Goal: Task Accomplishment & Management: Use online tool/utility

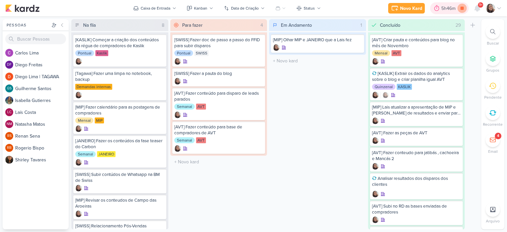
click at [466, 7] on icon at bounding box center [461, 8] width 9 height 9
click at [500, 8] on icon at bounding box center [498, 8] width 5 height 5
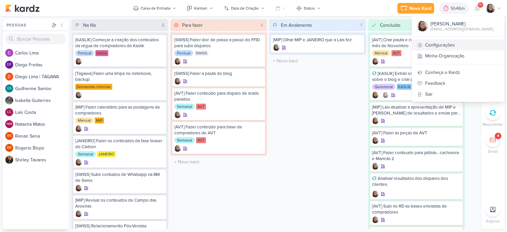
click at [450, 45] on link "Configurações" at bounding box center [458, 45] width 92 height 11
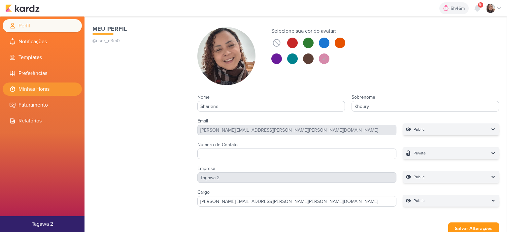
click at [32, 89] on li "Minhas Horas" at bounding box center [42, 88] width 79 height 13
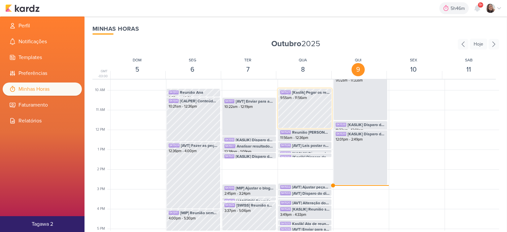
scroll to position [222, 0]
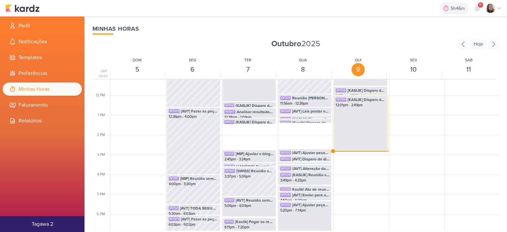
click at [369, 123] on div "SK1539 [KASLIK] Disparo do dia 09/10 - Leads novos e antigos - Evento 12:01pm -…" at bounding box center [360, 123] width 54 height 55
select select "pm"
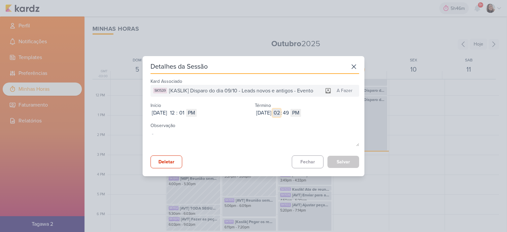
click at [280, 112] on input "02" at bounding box center [276, 113] width 8 height 8
type input "01"
click at [290, 113] on input "49" at bounding box center [286, 113] width 8 height 8
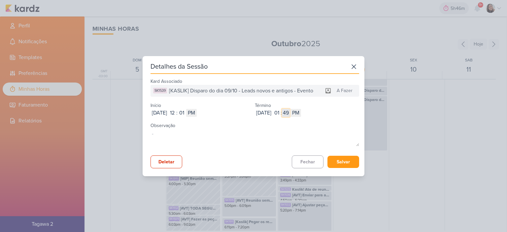
click at [290, 113] on input "49" at bounding box center [286, 113] width 8 height 8
type input "33"
click at [337, 157] on button "Salvar" at bounding box center [343, 162] width 32 height 12
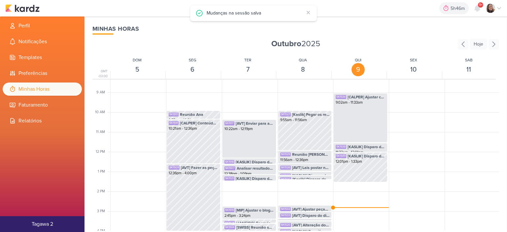
scroll to position [156, 0]
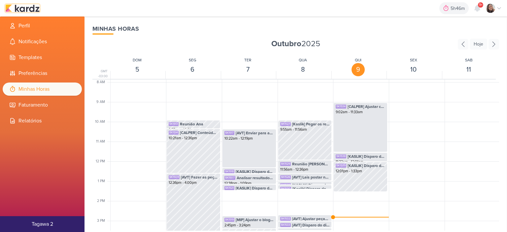
click at [33, 11] on img at bounding box center [22, 8] width 34 height 8
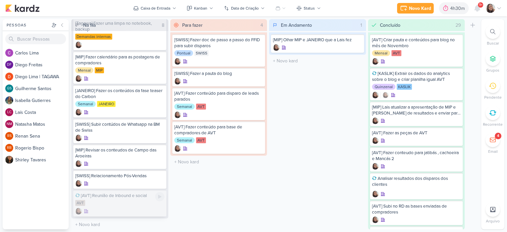
scroll to position [22, 0]
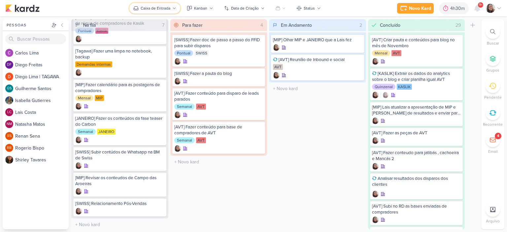
click at [166, 9] on div "Caixa de Entrada" at bounding box center [156, 8] width 30 height 6
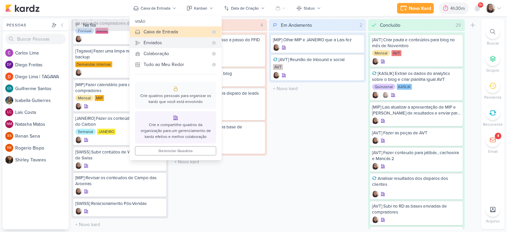
click at [165, 44] on div "Enviados" at bounding box center [176, 42] width 65 height 7
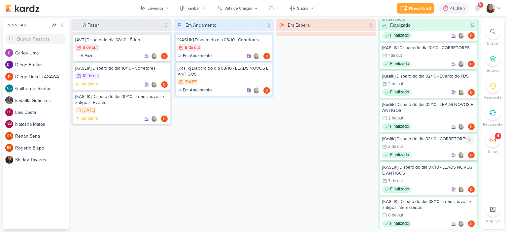
scroll to position [0, 0]
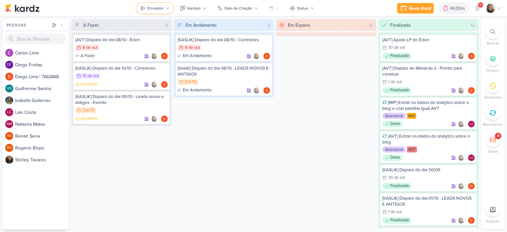
click at [163, 9] on div "Enviados" at bounding box center [155, 8] width 16 height 6
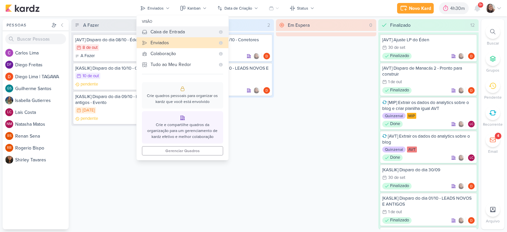
click at [169, 31] on div "Caixa de Entrada" at bounding box center [182, 31] width 65 height 7
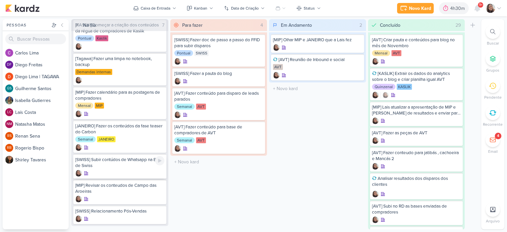
scroll to position [22, 0]
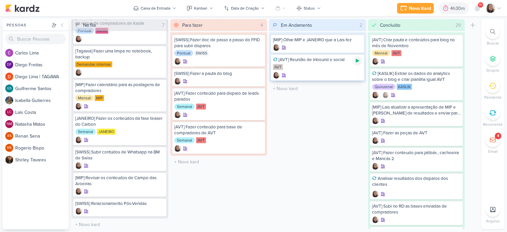
click at [358, 60] on icon at bounding box center [357, 61] width 3 height 4
click at [285, 85] on input "text" at bounding box center [317, 89] width 94 height 10
type input "Disparos de Kaslik"
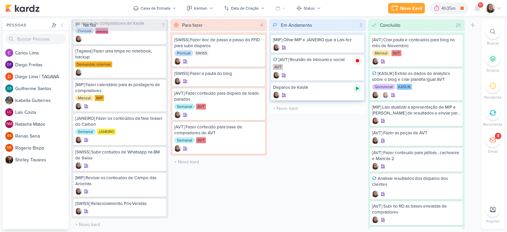
click at [355, 87] on icon at bounding box center [357, 88] width 5 height 5
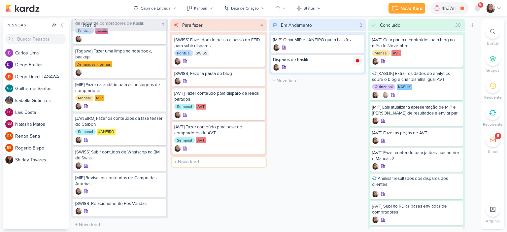
click at [194, 162] on input "text" at bounding box center [219, 162] width 94 height 10
type input "[AVT] Ajustes nos e-mails do Éden"
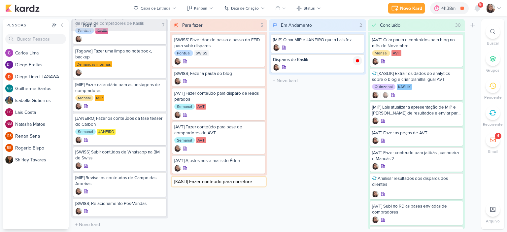
type input "[KASLI] Fazer conteudo para corretores"
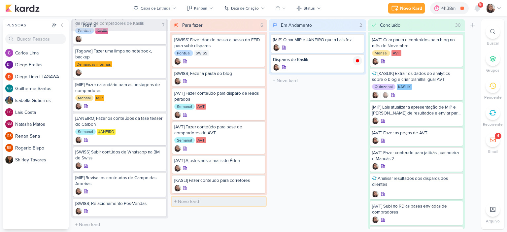
click at [189, 204] on input "text" at bounding box center [219, 202] width 94 height 10
type input "[KASLIK] Fazer cpnteudo para disparos de Kaslik LEADS NOVOS E ANTIGOS"
